Goal: Navigation & Orientation: Go to known website

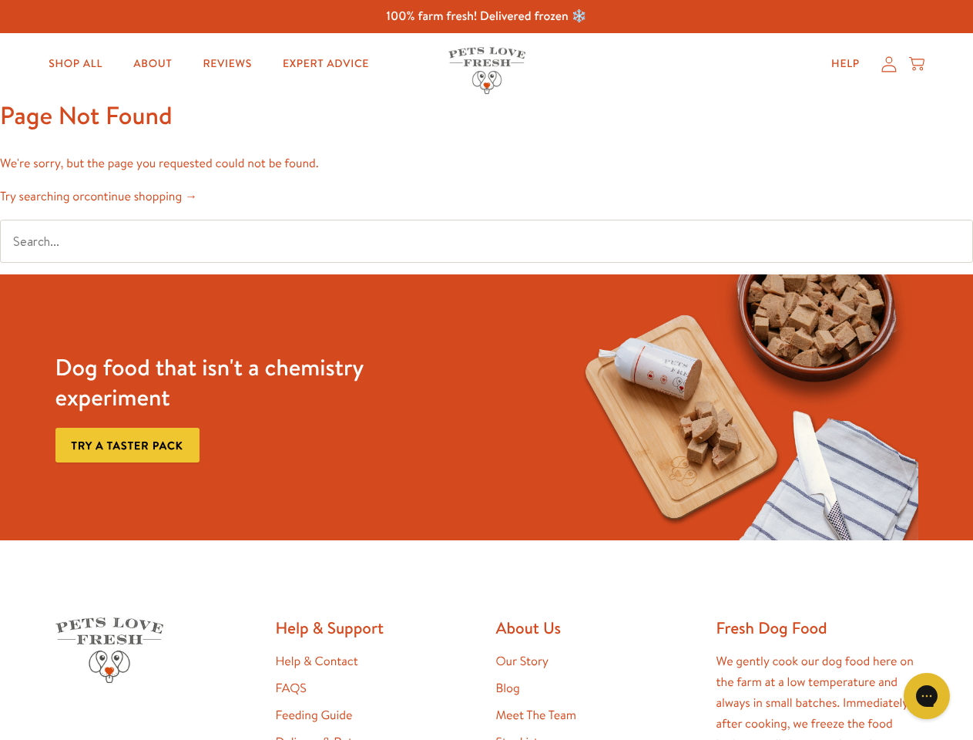
click at [486, 370] on div "Dog food that isn't a chemistry experiment Try a taster pack" at bounding box center [486, 407] width 875 height 266
click at [927, 696] on icon "Gorgias live chat" at bounding box center [926, 695] width 15 height 15
